Goal: Information Seeking & Learning: Learn about a topic

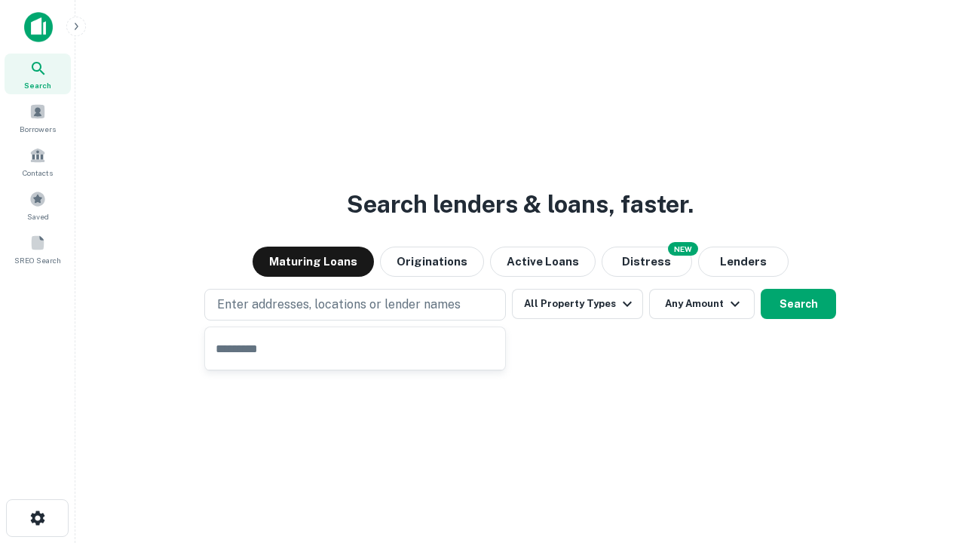
type input "**********"
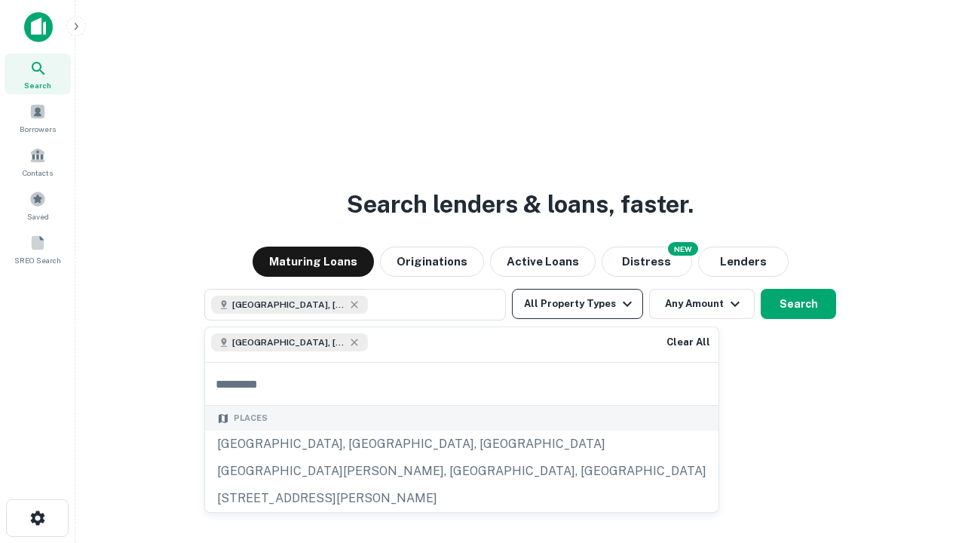
click at [578, 304] on button "All Property Types" at bounding box center [577, 304] width 131 height 30
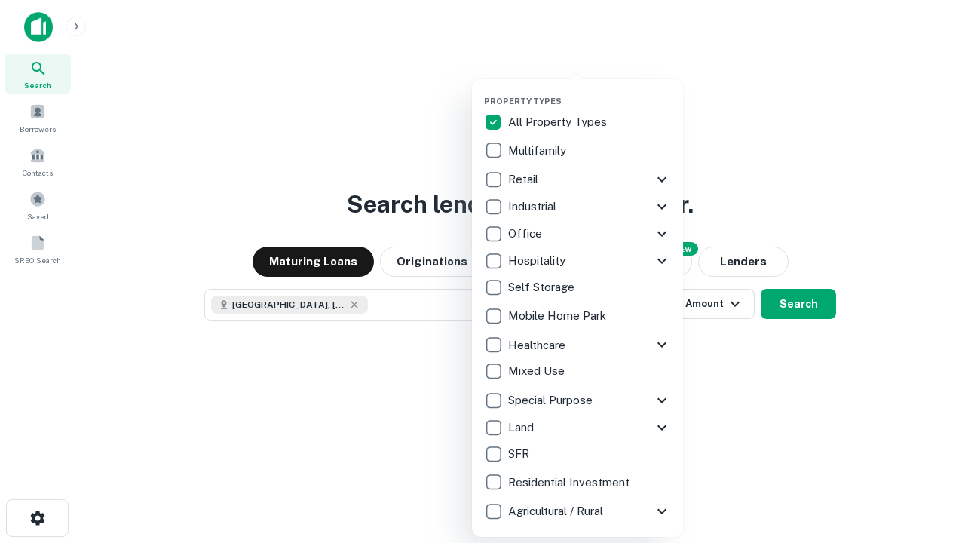
click at [590, 91] on button "button" at bounding box center [589, 91] width 211 height 1
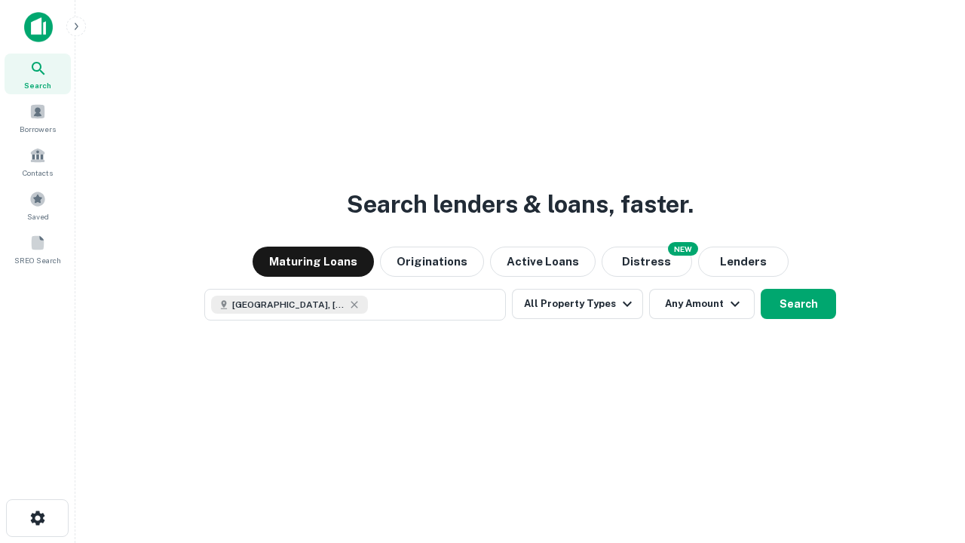
scroll to position [24, 0]
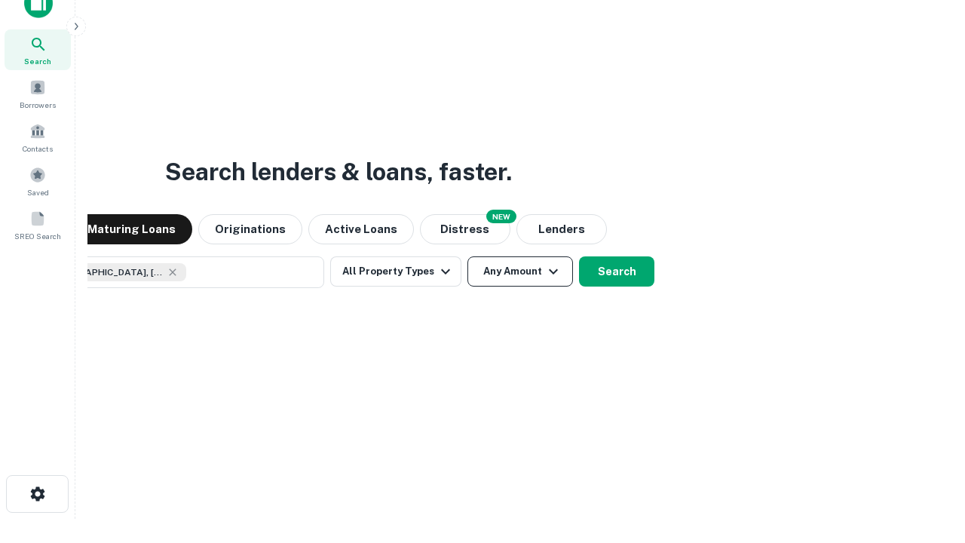
click at [468, 256] on button "Any Amount" at bounding box center [521, 271] width 106 height 30
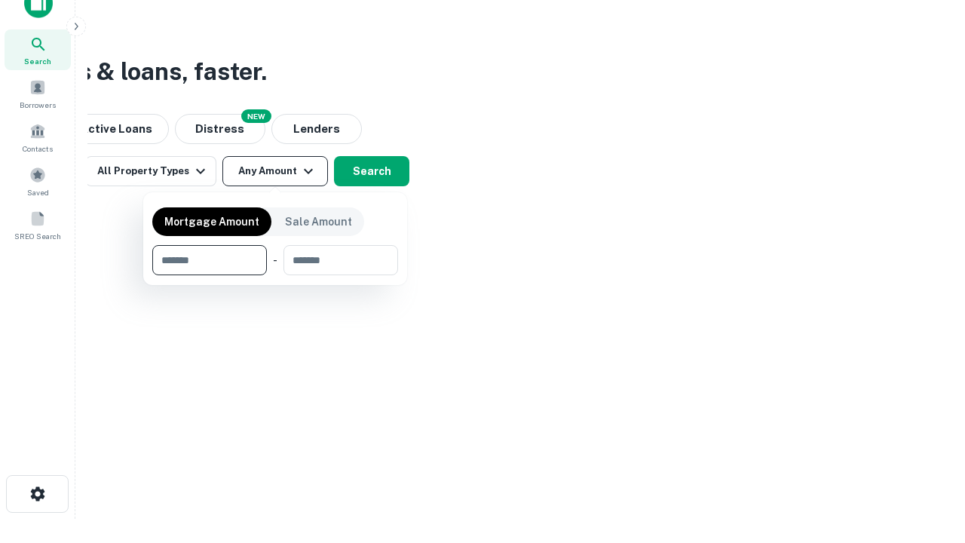
type input "*******"
click at [275, 275] on button "button" at bounding box center [275, 275] width 246 height 1
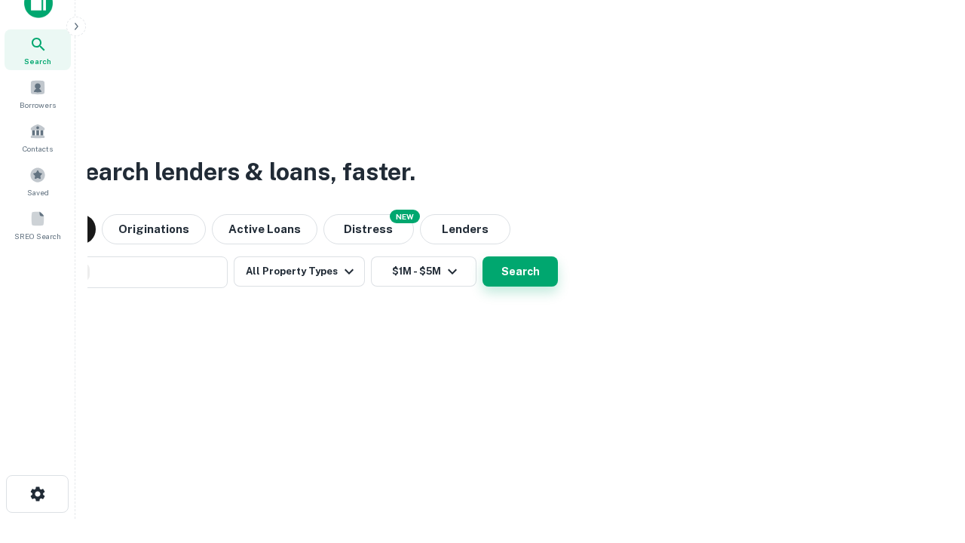
click at [483, 256] on button "Search" at bounding box center [520, 271] width 75 height 30
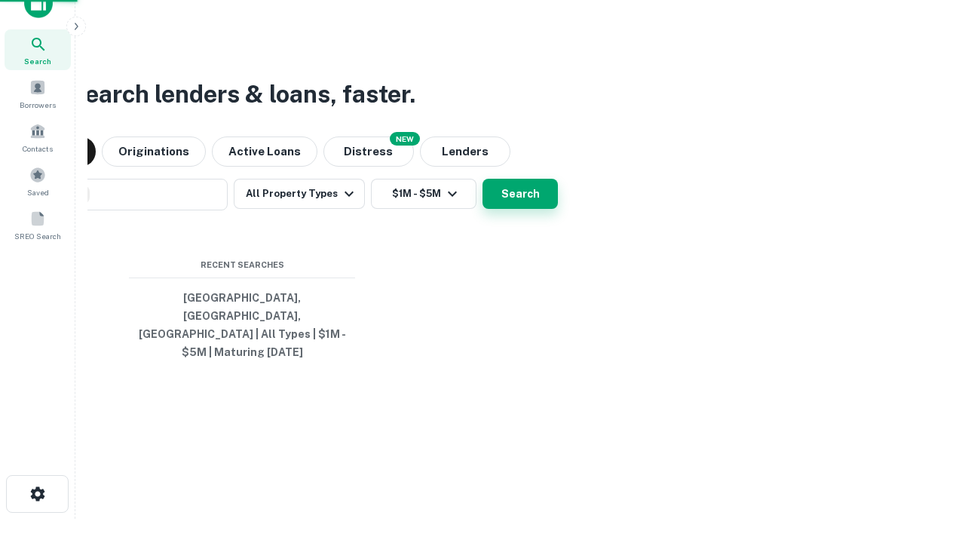
scroll to position [49, 427]
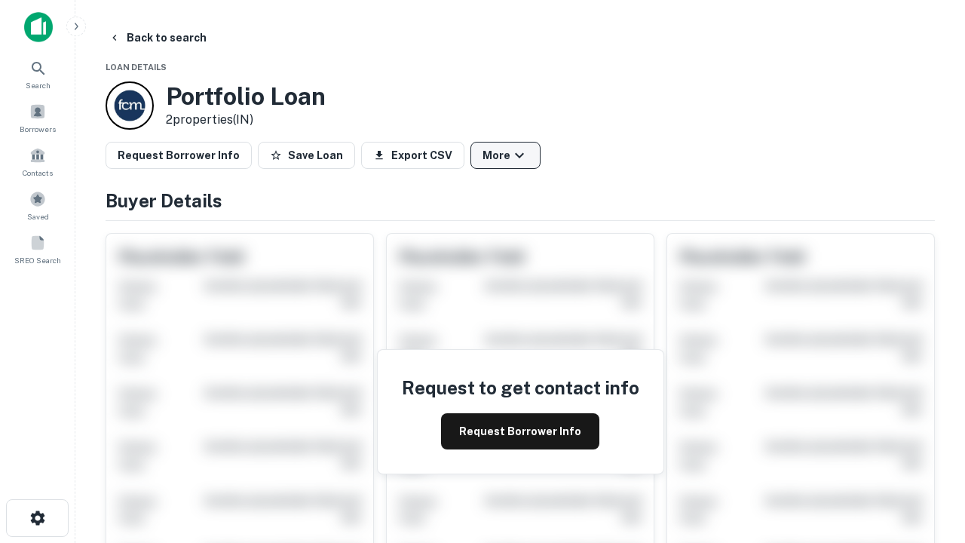
click at [505, 155] on button "More" at bounding box center [506, 155] width 70 height 27
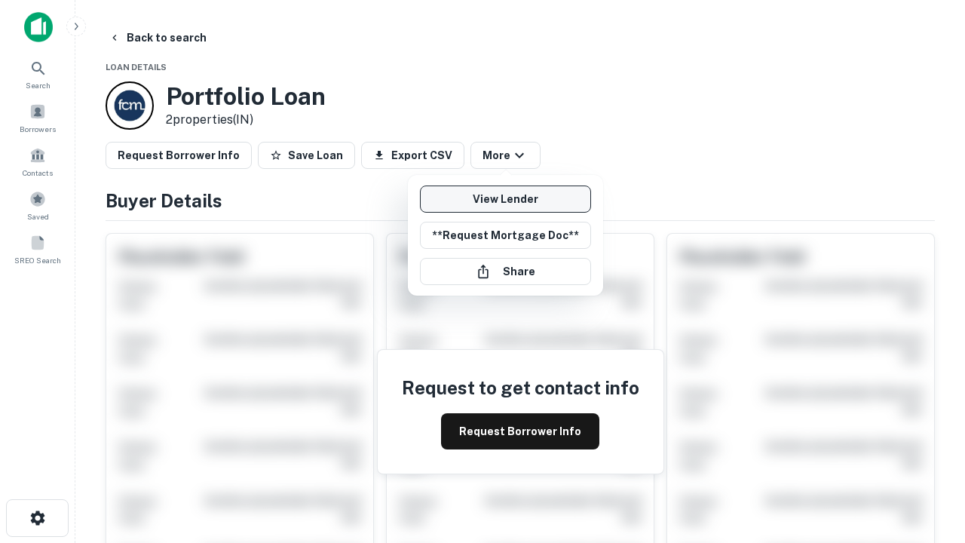
click at [505, 199] on link "View Lender" at bounding box center [505, 199] width 171 height 27
